Goal: Task Accomplishment & Management: Use online tool/utility

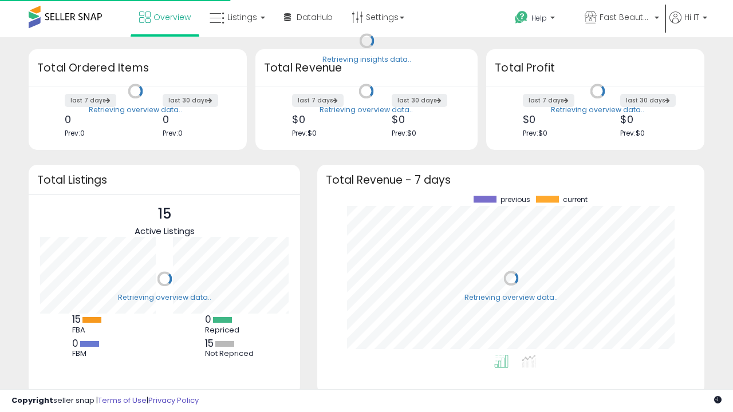
scroll to position [159, 364]
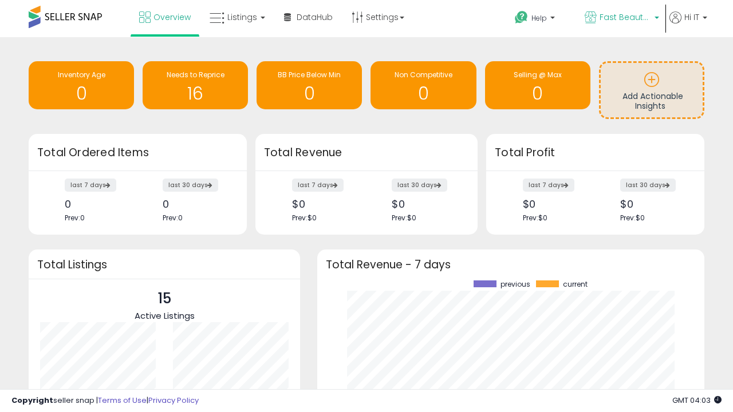
click at [621, 18] on span "Fast Beauty ([GEOGRAPHIC_DATA])" at bounding box center [626, 16] width 52 height 11
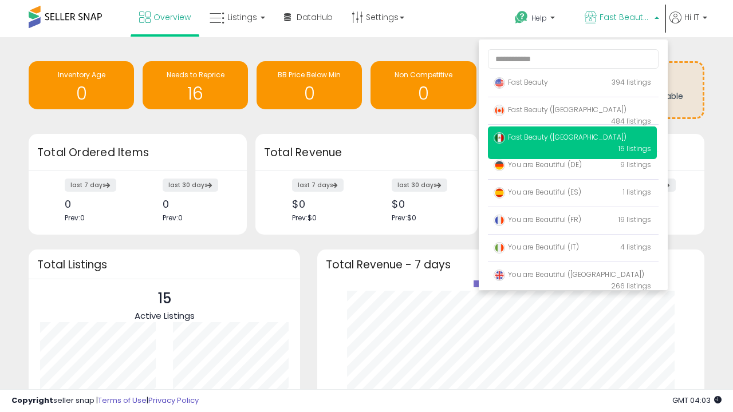
click at [572, 84] on p "Fast Beauty 394 listings" at bounding box center [572, 83] width 169 height 23
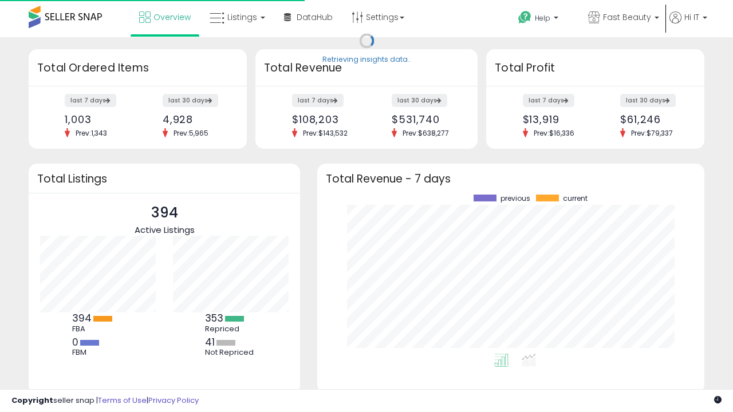
scroll to position [159, 364]
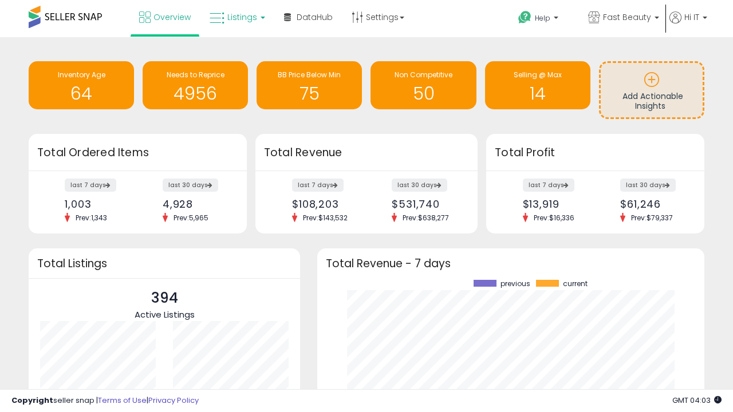
click at [236, 17] on span "Listings" at bounding box center [242, 16] width 30 height 11
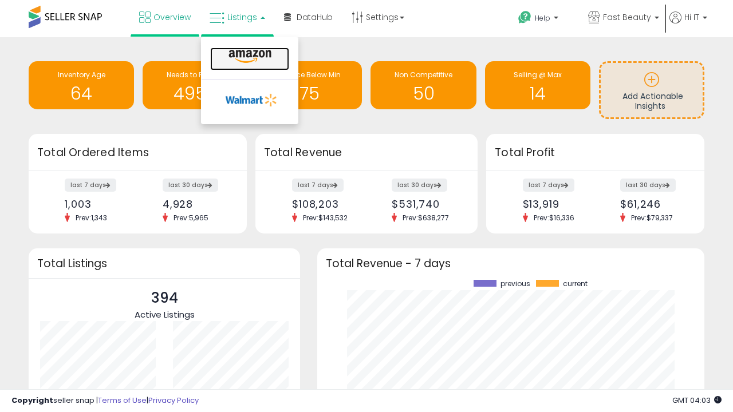
click at [249, 57] on icon at bounding box center [250, 56] width 50 height 15
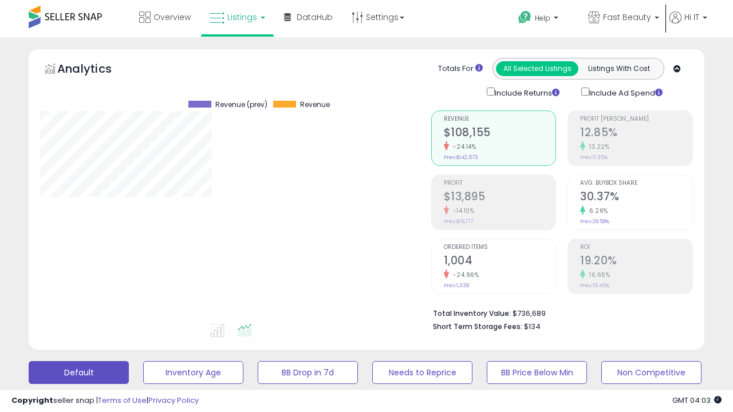
scroll to position [235, 391]
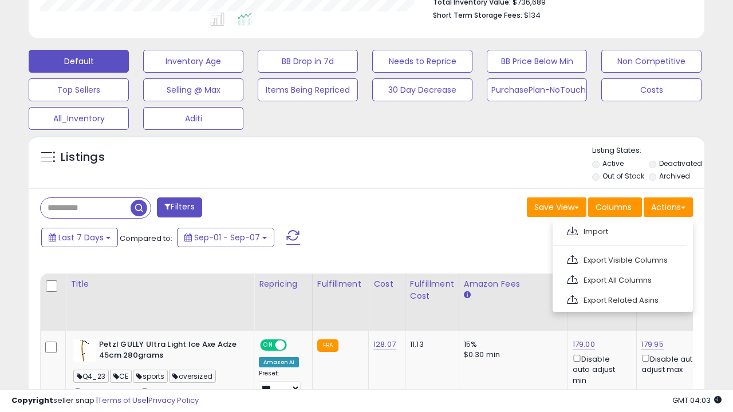
click at [572, 230] on span at bounding box center [572, 231] width 11 height 9
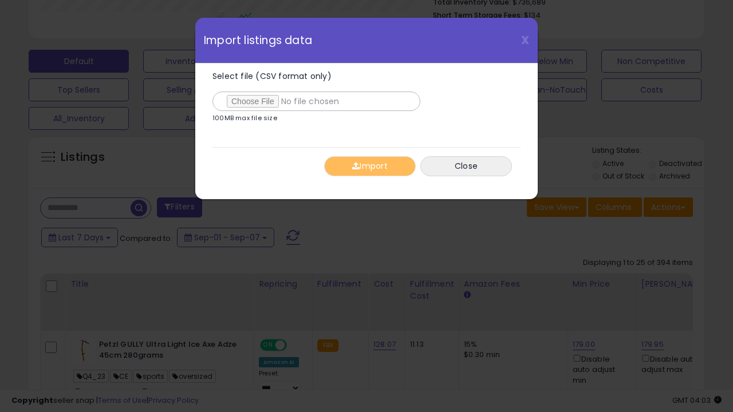
type input "**********"
click at [369, 166] on button "Import" at bounding box center [370, 166] width 92 height 20
